Goal: Find specific page/section: Find specific page/section

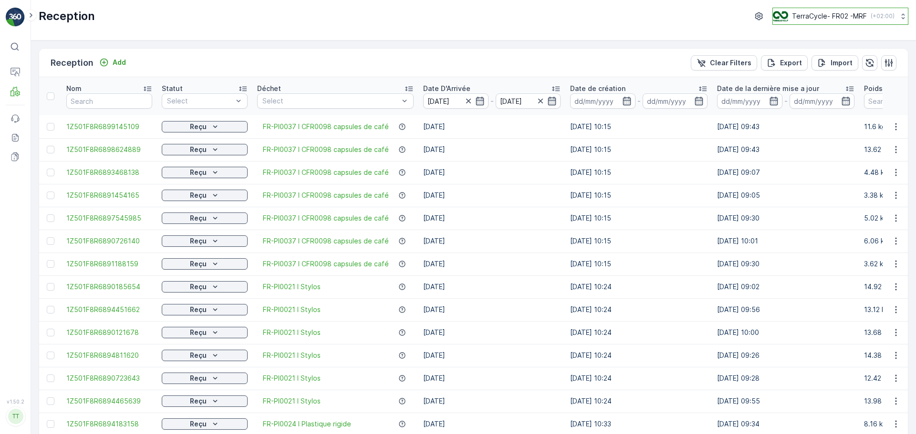
click at [815, 13] on p "TerraCycle- FR02 -MRF" at bounding box center [829, 16] width 75 height 10
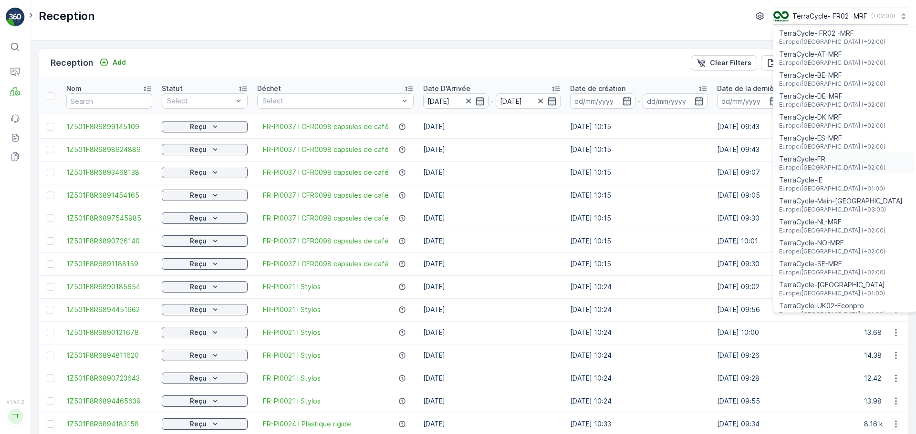
scroll to position [35, 0]
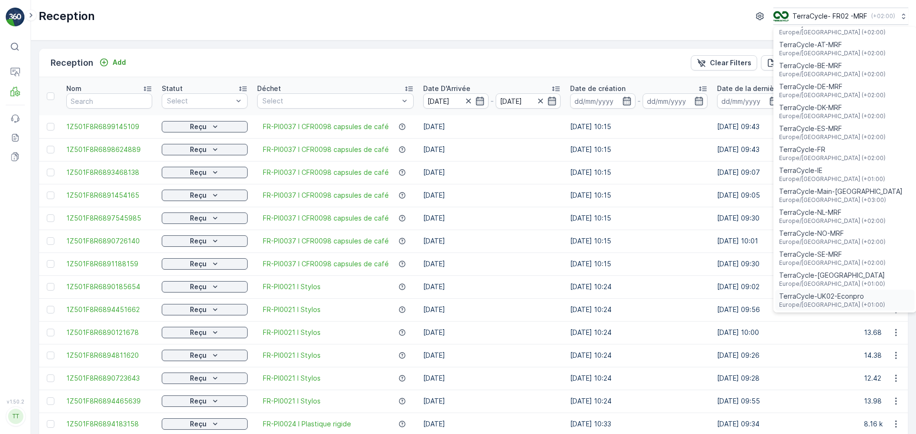
click at [819, 296] on span "TerraCycle-UK02-Econpro" at bounding box center [832, 297] width 106 height 10
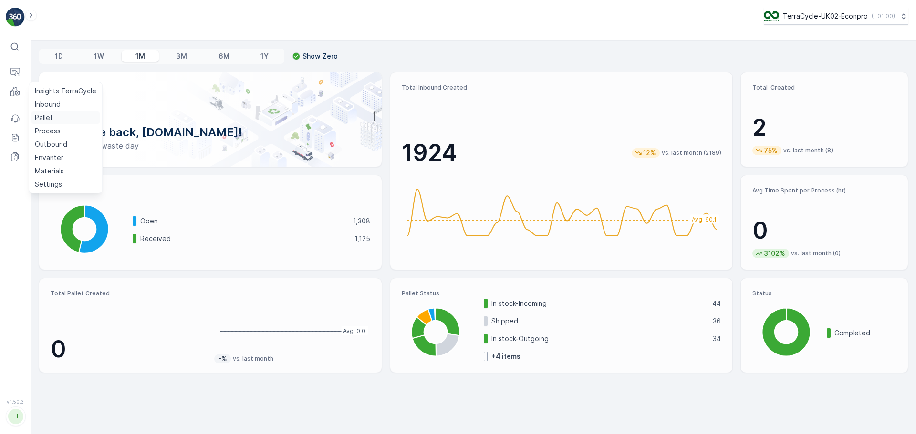
click at [51, 115] on p "Pallet" at bounding box center [44, 118] width 18 height 10
